Goal: Information Seeking & Learning: Find specific fact

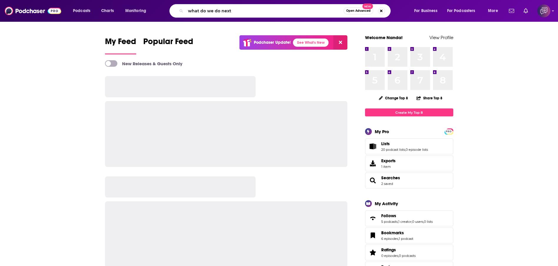
type input "what do we do next"
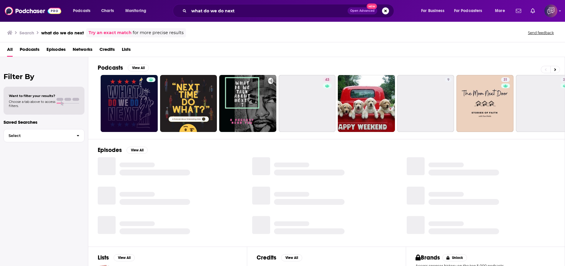
click at [122, 97] on link at bounding box center [129, 103] width 57 height 57
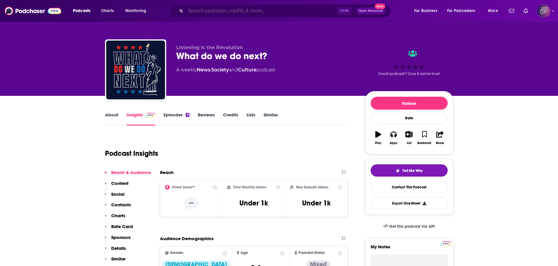
click at [290, 8] on input "Search podcasts, credits, & more..." at bounding box center [262, 10] width 152 height 9
paste input "The Innovation Civilization Podcast"
type input "The Innovation Civilization Podcast"
